Goal: Information Seeking & Learning: Learn about a topic

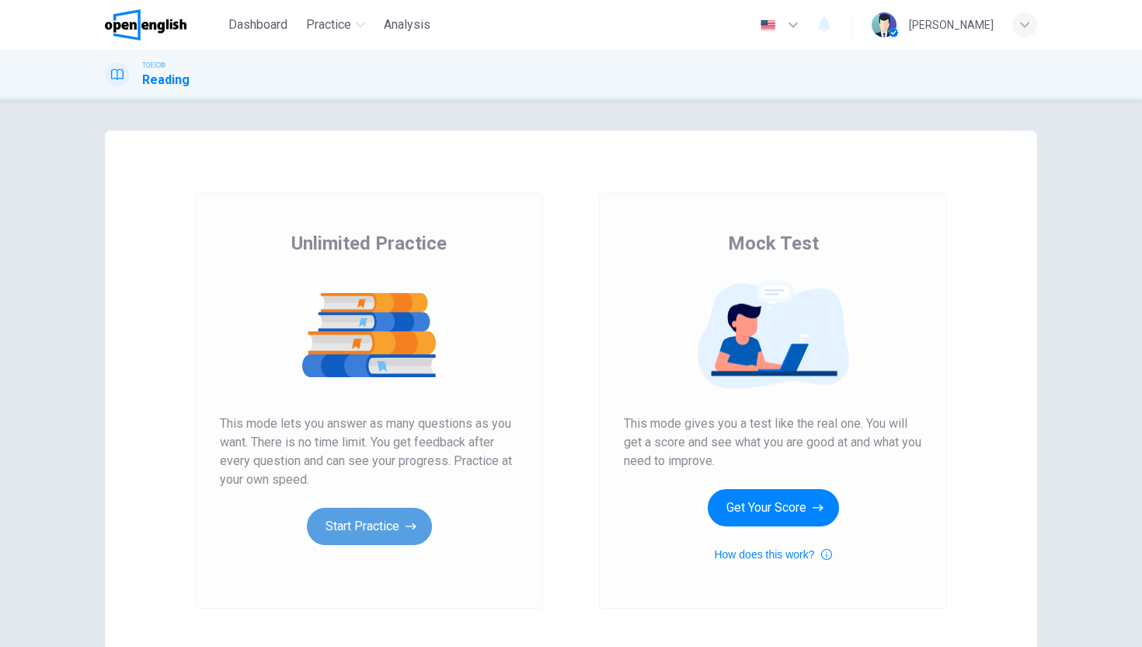
click at [344, 528] on button "Start Practice" at bounding box center [369, 526] width 125 height 37
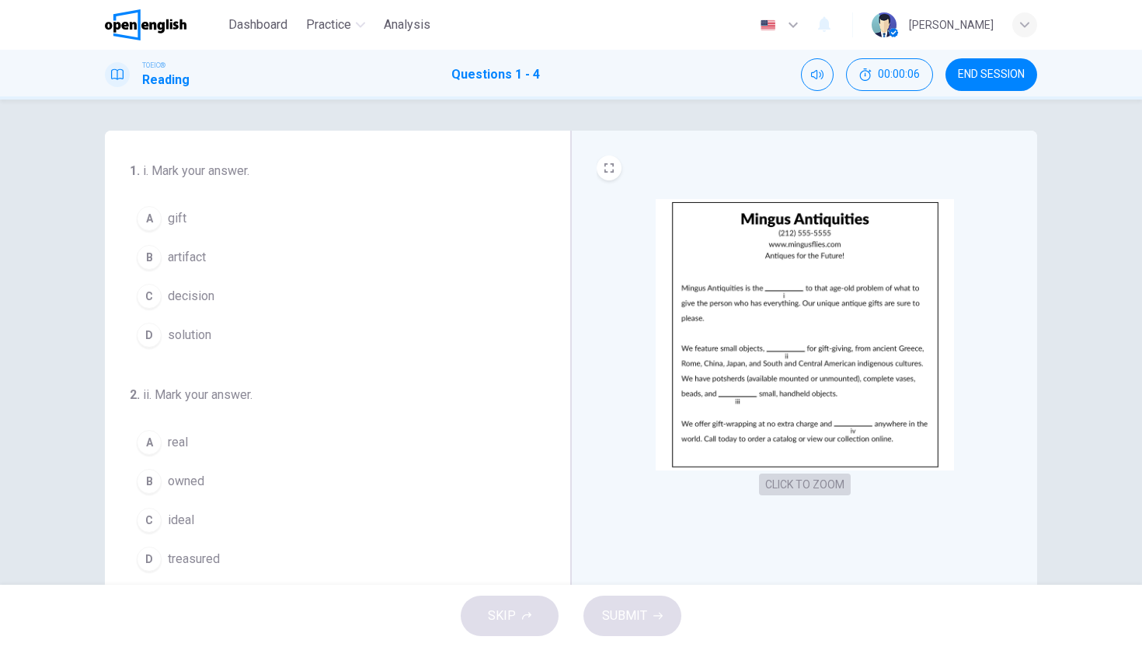
click at [797, 473] on button "CLICK TO ZOOM" at bounding box center [805, 484] width 92 height 22
click at [773, 404] on img at bounding box center [805, 334] width 298 height 271
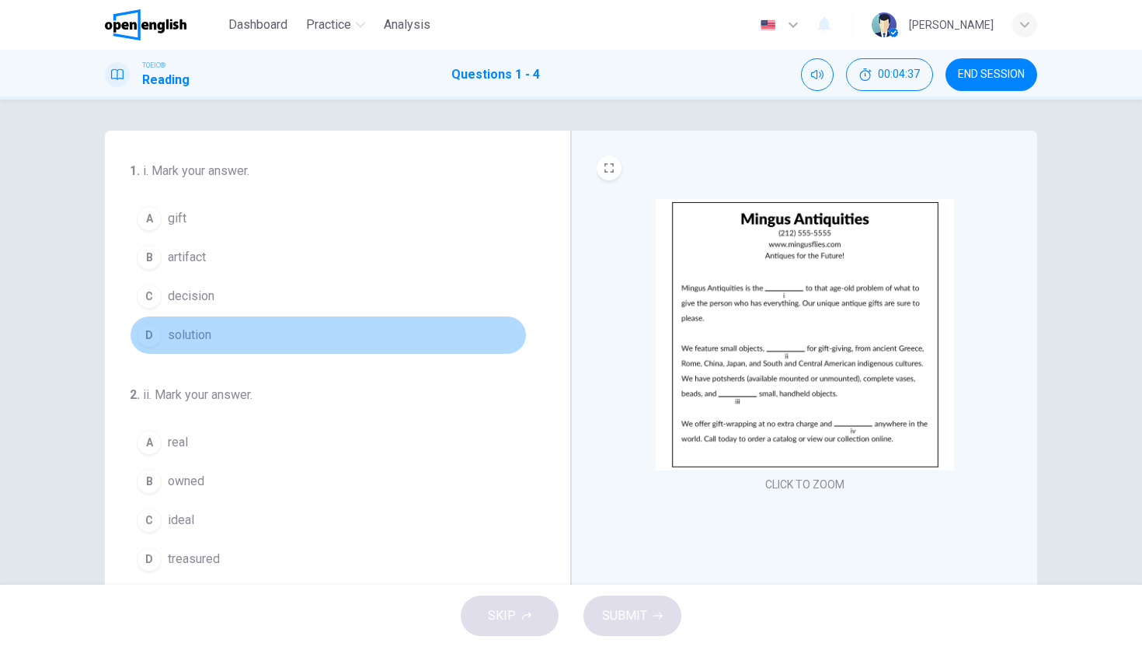
click at [152, 341] on div "D" at bounding box center [149, 335] width 25 height 25
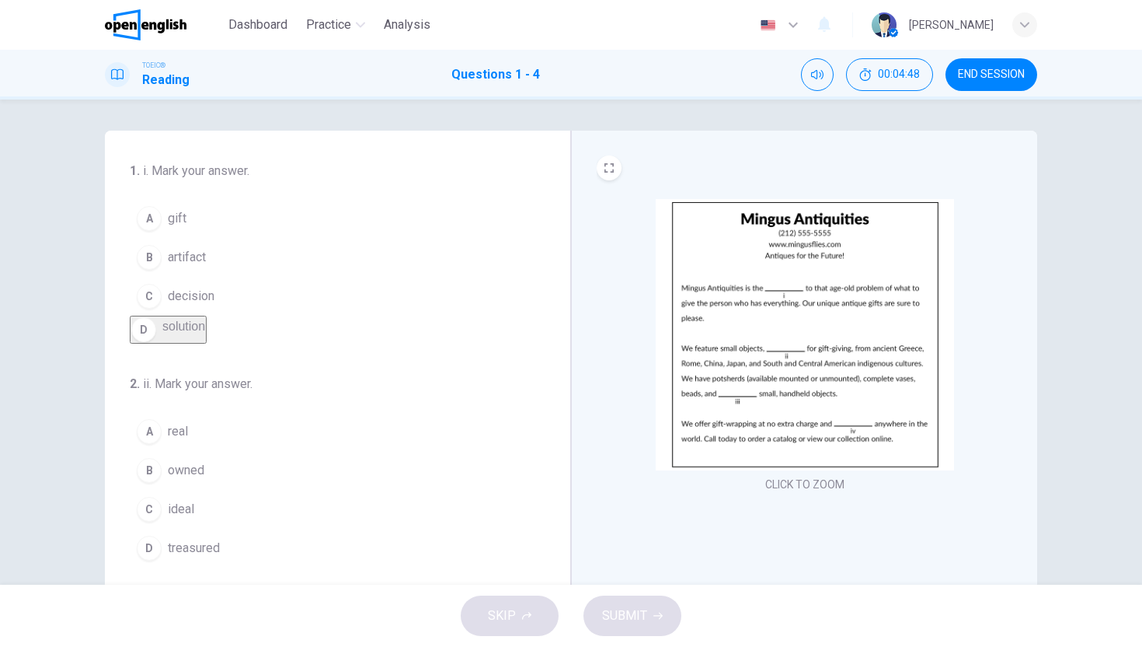
click at [865, 286] on img at bounding box center [805, 334] width 298 height 271
